Goal: Information Seeking & Learning: Learn about a topic

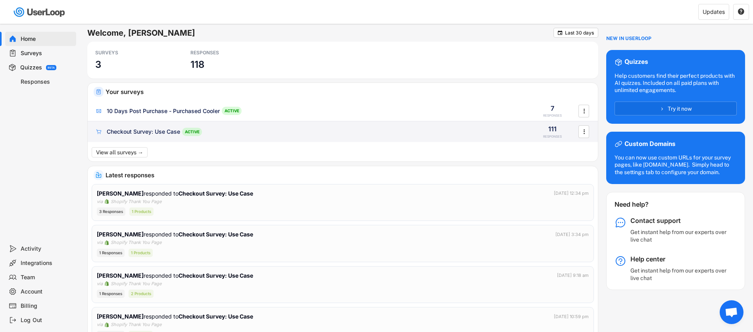
click at [169, 132] on div "Checkout Survey: Use Case" at bounding box center [143, 132] width 73 height 8
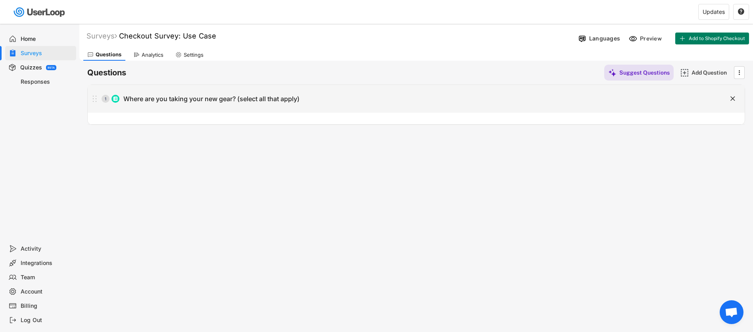
click at [391, 92] on div "1 Where are you taking your new gear? (select all that apply)" at bounding box center [396, 99] width 617 height 16
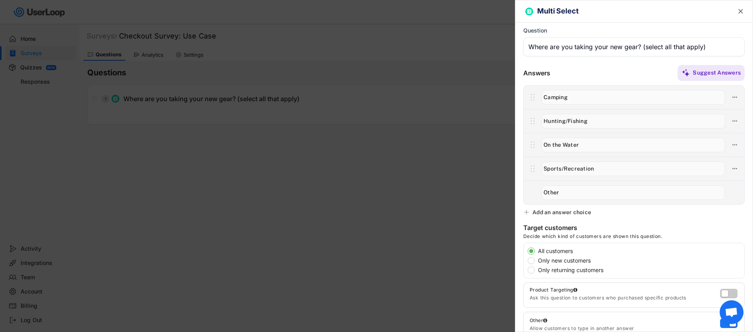
click at [390, 198] on div at bounding box center [376, 166] width 753 height 332
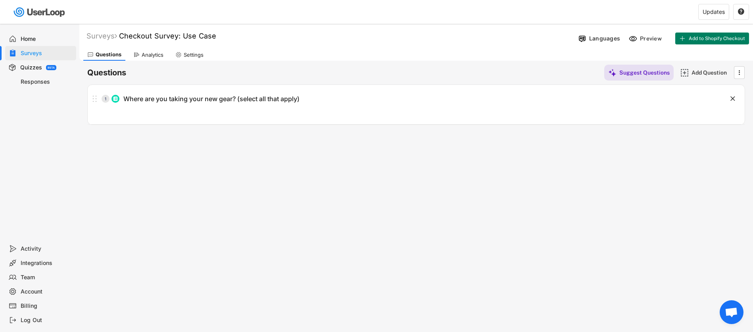
click at [163, 54] on div "Analytics" at bounding box center [153, 55] width 22 height 7
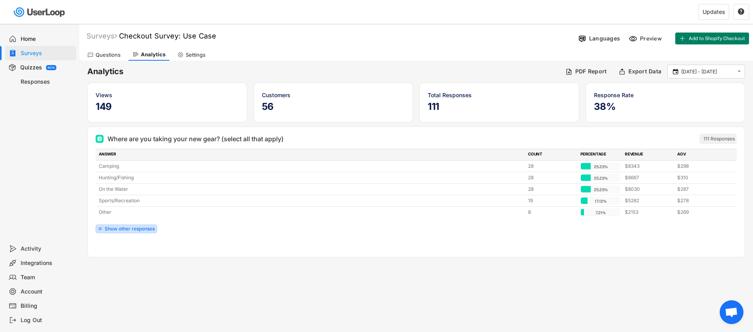
click at [139, 229] on div "Show other responses" at bounding box center [130, 229] width 50 height 5
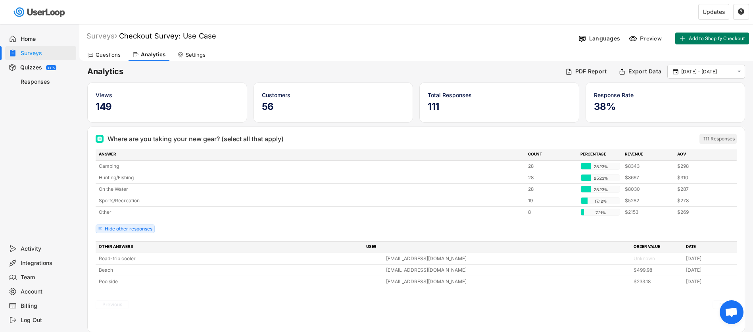
click at [43, 42] on div "Home" at bounding box center [40, 39] width 71 height 14
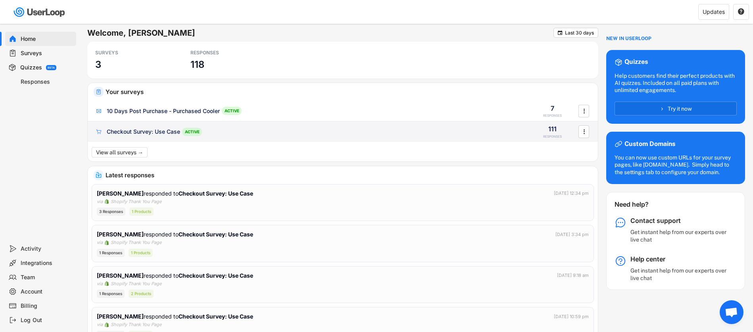
click at [156, 135] on div "Checkout Survey: Use Case" at bounding box center [143, 132] width 73 height 8
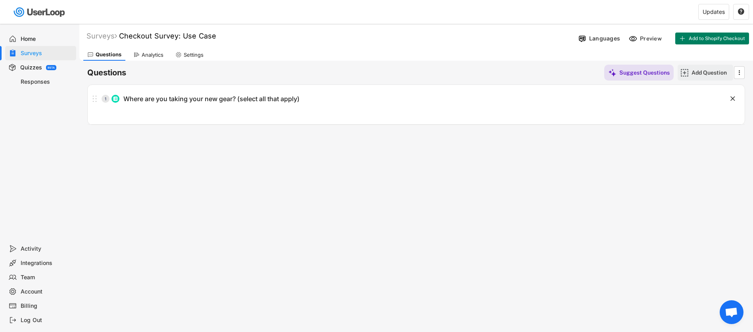
click at [699, 71] on div "Add Question" at bounding box center [711, 72] width 40 height 7
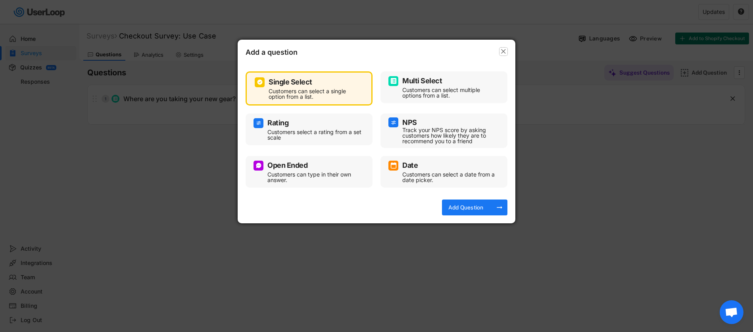
click at [506, 51] on icon "" at bounding box center [503, 52] width 8 height 8
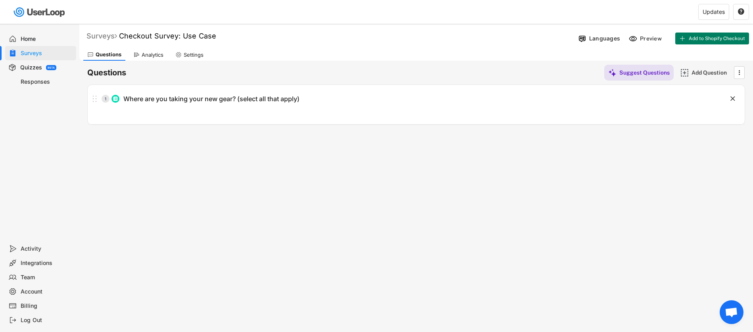
click at [102, 35] on div "Surveys" at bounding box center [101, 35] width 31 height 9
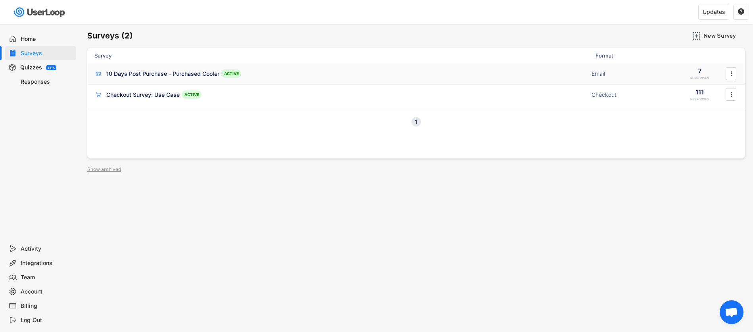
click at [152, 75] on div "10 Days Post Purchase - Purchased Cooler" at bounding box center [162, 74] width 113 height 8
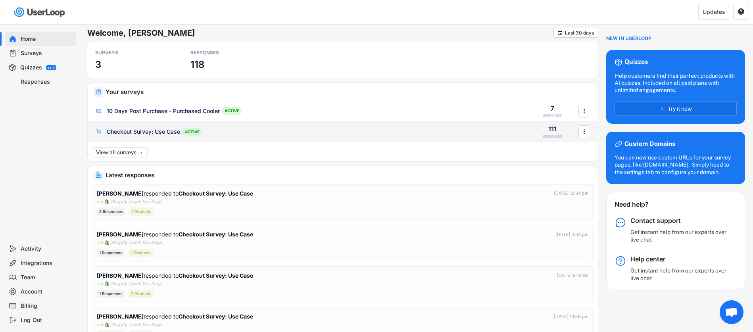
click at [166, 127] on div "Checkout Survey: Use Case ACTIVE 111 RESPONSES " at bounding box center [343, 131] width 510 height 21
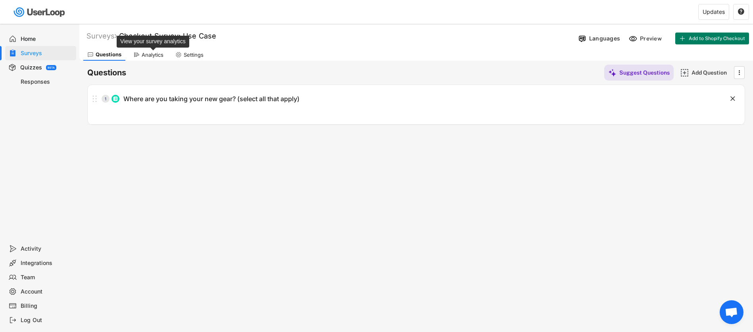
click at [154, 58] on div "Analytics" at bounding box center [153, 55] width 22 height 7
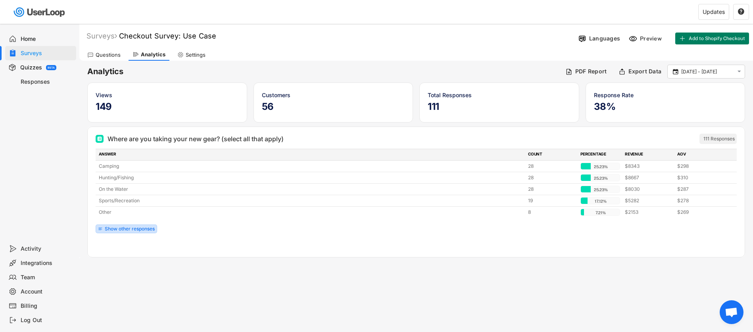
click at [131, 229] on div "Show other responses" at bounding box center [130, 229] width 50 height 5
